Goal: Task Accomplishment & Management: Manage account settings

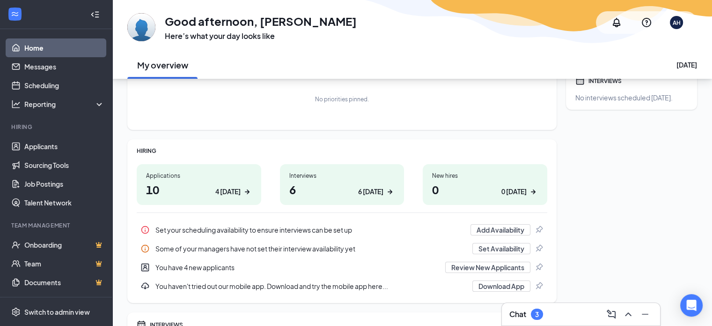
scroll to position [97, 0]
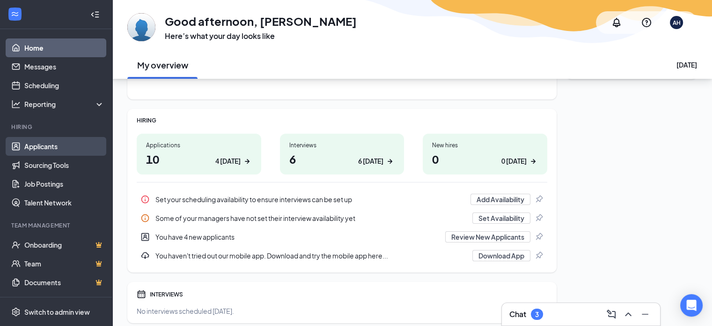
click at [58, 145] on link "Applicants" at bounding box center [64, 146] width 80 height 19
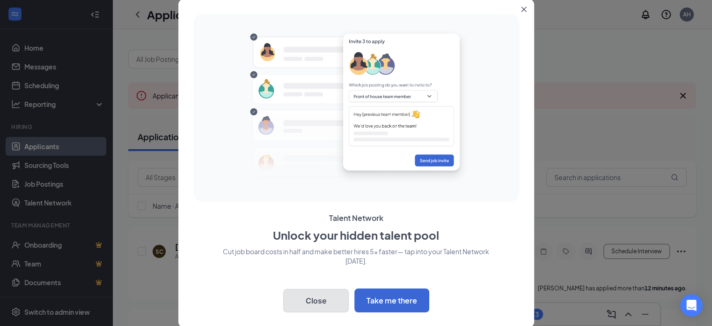
click at [301, 303] on button "Close" at bounding box center [316, 300] width 66 height 23
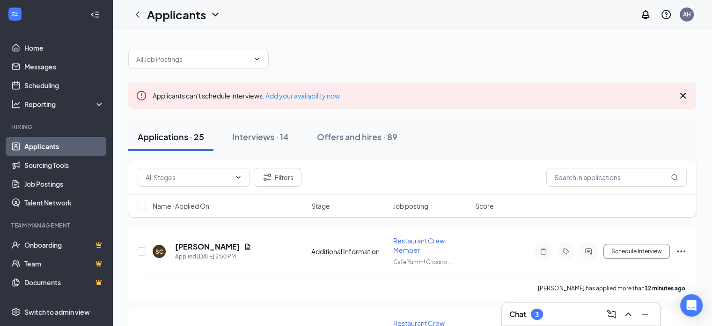
click at [161, 139] on div "Applications · 25" at bounding box center [171, 137] width 67 height 12
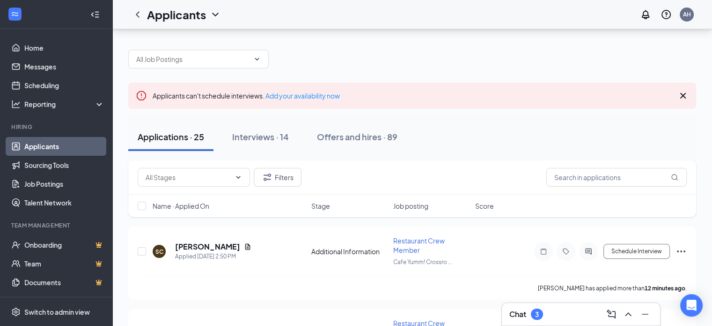
scroll to position [97, 0]
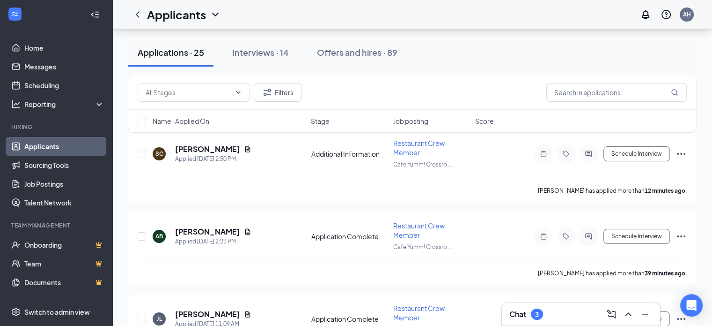
click at [420, 110] on div "Name · Applied On Stage Job posting Score" at bounding box center [412, 121] width 568 height 22
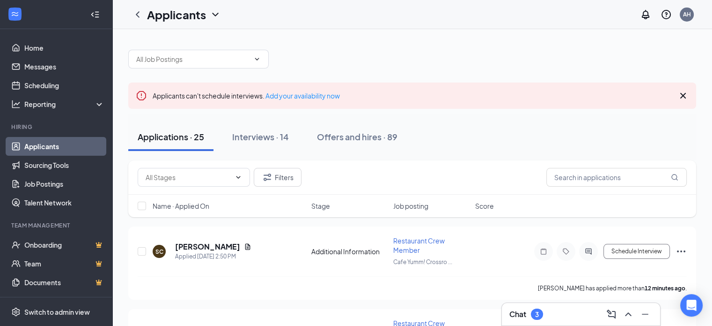
click at [90, 12] on icon "Collapse" at bounding box center [94, 14] width 9 height 9
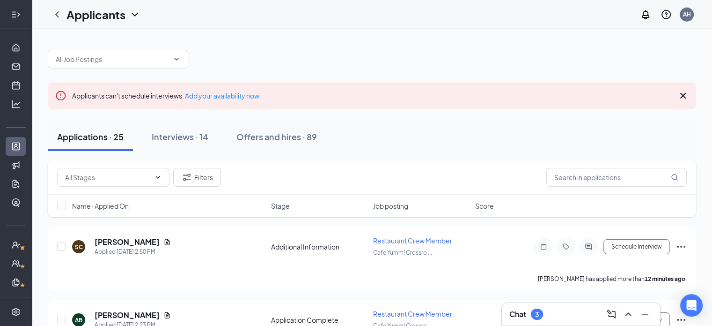
click at [14, 15] on icon "Expand" at bounding box center [15, 14] width 9 height 9
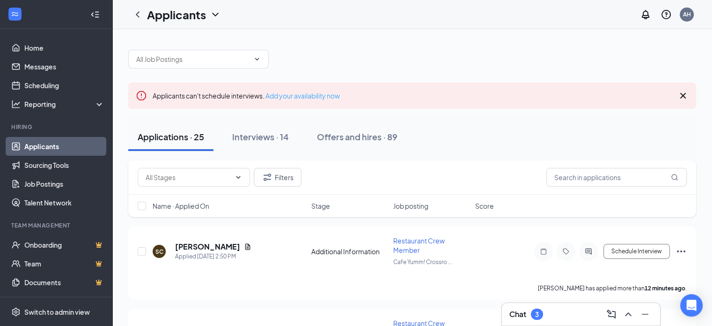
click at [307, 99] on link "Add your availability now" at bounding box center [303, 95] width 74 height 8
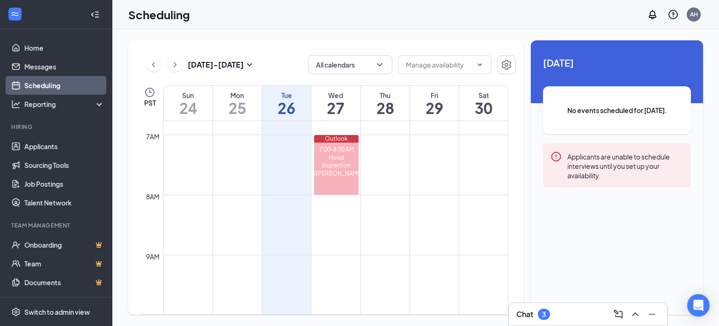
scroll to position [313, 0]
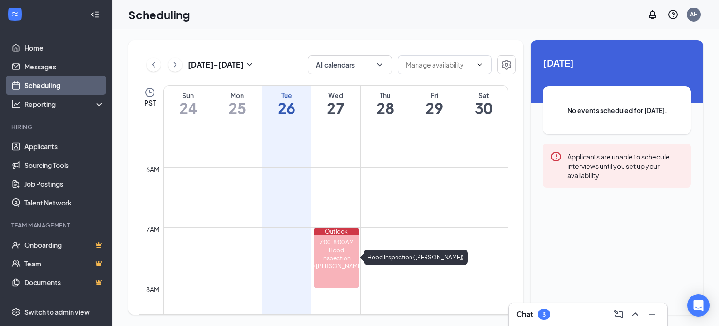
click at [344, 261] on div "Hood Inspection ([PERSON_NAME])" at bounding box center [336, 258] width 44 height 24
click at [480, 66] on icon "ChevronDown" at bounding box center [479, 64] width 7 height 7
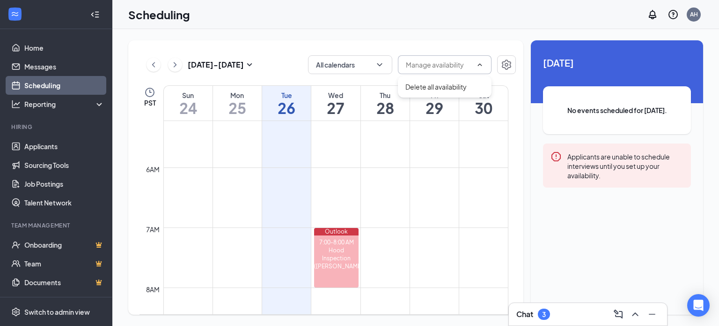
click at [441, 64] on input "text" at bounding box center [439, 64] width 67 height 10
click at [507, 71] on button "button" at bounding box center [506, 64] width 19 height 19
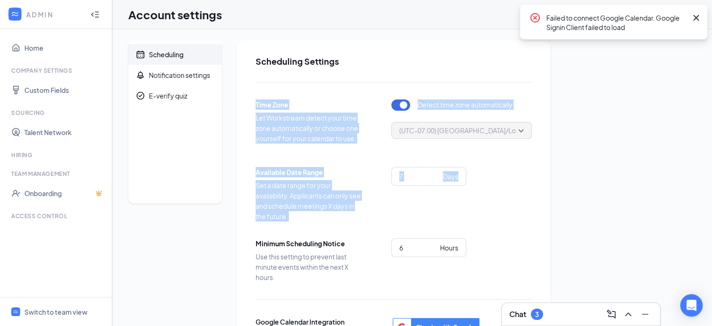
drag, startPoint x: 507, startPoint y: 71, endPoint x: 503, endPoint y: 196, distance: 125.6
click at [503, 196] on div "7 Days" at bounding box center [462, 188] width 141 height 43
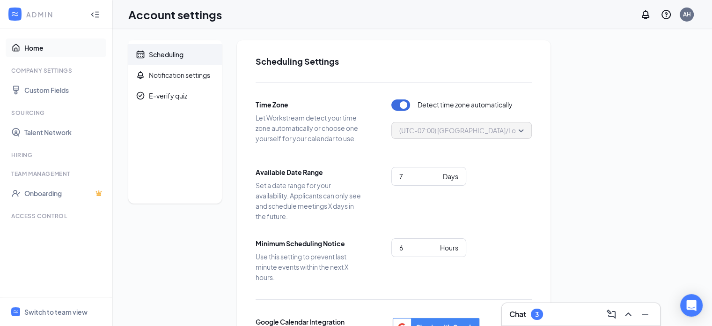
click at [24, 42] on link "Home" at bounding box center [64, 47] width 80 height 19
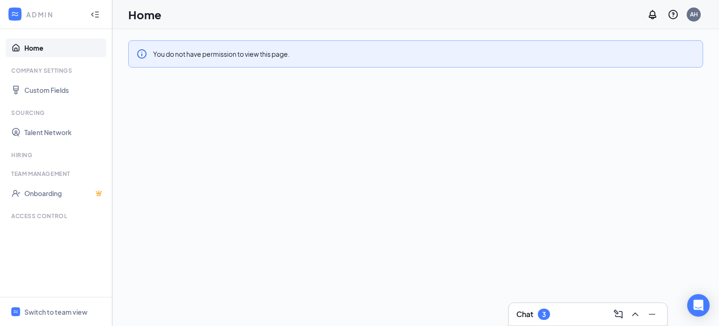
click at [535, 316] on div "Chat 3" at bounding box center [534, 313] width 34 height 11
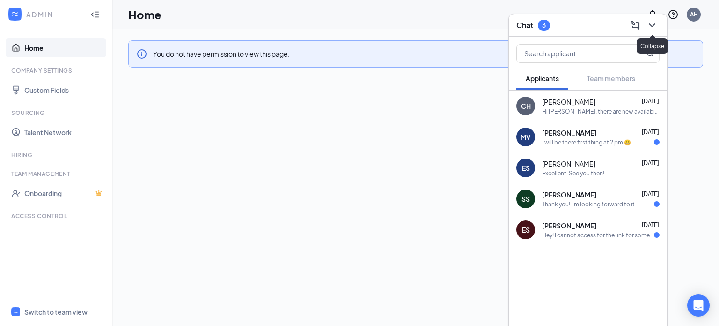
click at [542, 25] on icon "ChevronDown" at bounding box center [652, 25] width 11 height 11
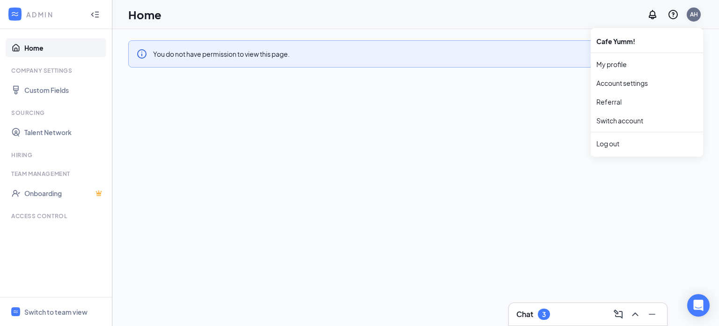
click at [542, 13] on div "AH" at bounding box center [694, 14] width 8 height 8
click at [542, 68] on link "My profile" at bounding box center [647, 63] width 101 height 9
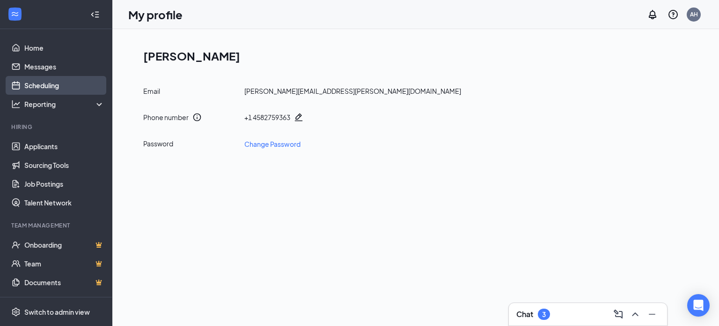
click at [41, 84] on link "Scheduling" at bounding box center [64, 85] width 80 height 19
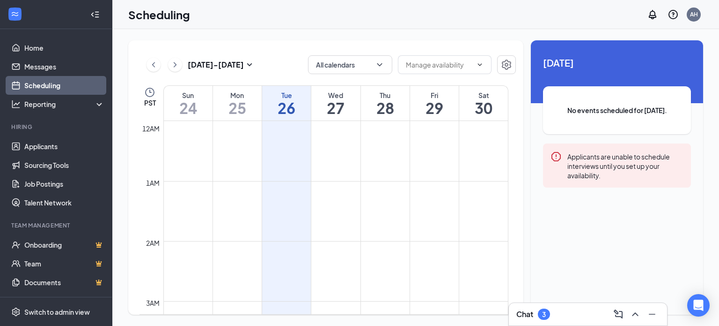
click at [467, 244] on td at bounding box center [335, 248] width 345 height 15
click at [174, 66] on icon "ChevronRight" at bounding box center [174, 64] width 9 height 11
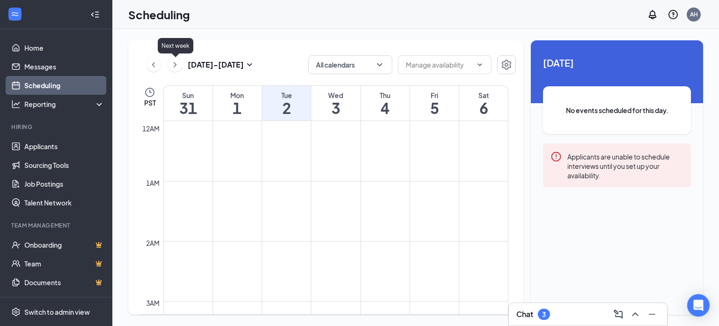
scroll to position [460, 0]
click at [538, 311] on div "Chat 3" at bounding box center [534, 313] width 34 height 11
